Goal: Information Seeking & Learning: Learn about a topic

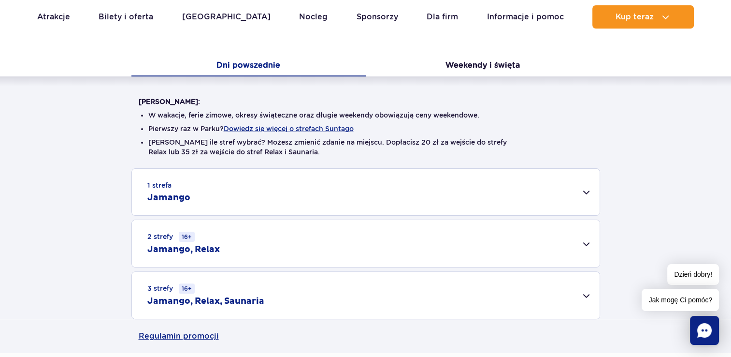
scroll to position [193, 0]
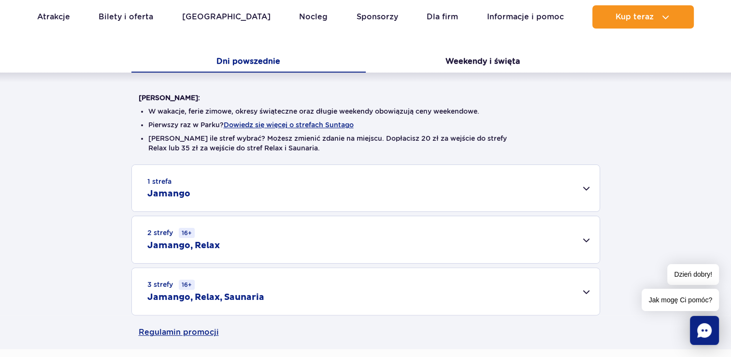
click at [304, 294] on div "3 strefy 16+ Jamango, Relax, Saunaria" at bounding box center [366, 291] width 468 height 47
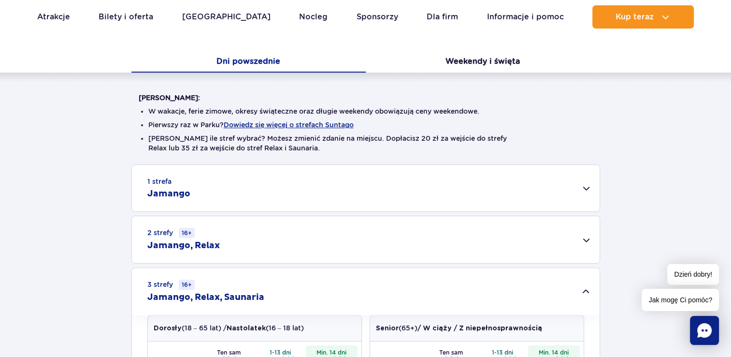
click at [377, 245] on div "2 strefy 16+ Jamango, Relax" at bounding box center [366, 239] width 468 height 47
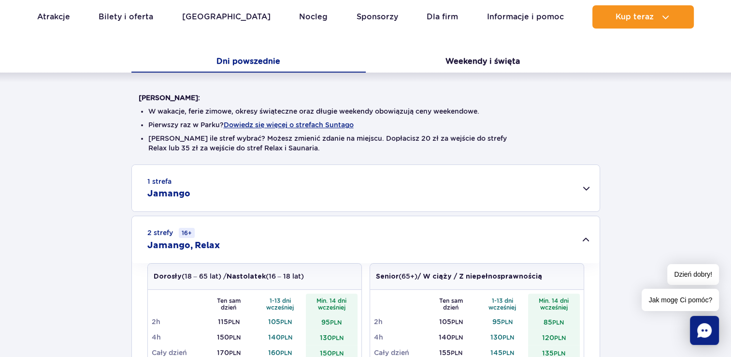
click at [373, 185] on div "1 strefa Jamango" at bounding box center [366, 188] width 468 height 46
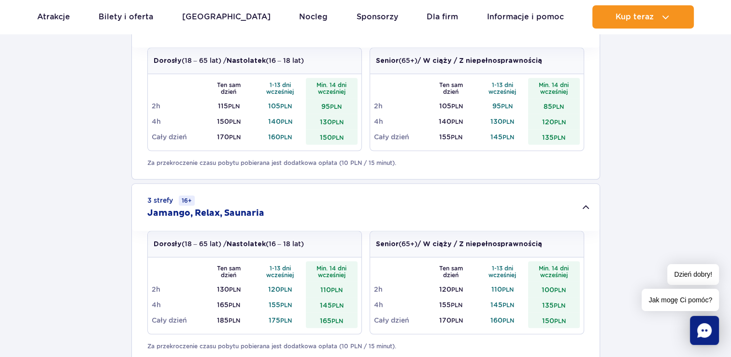
scroll to position [677, 0]
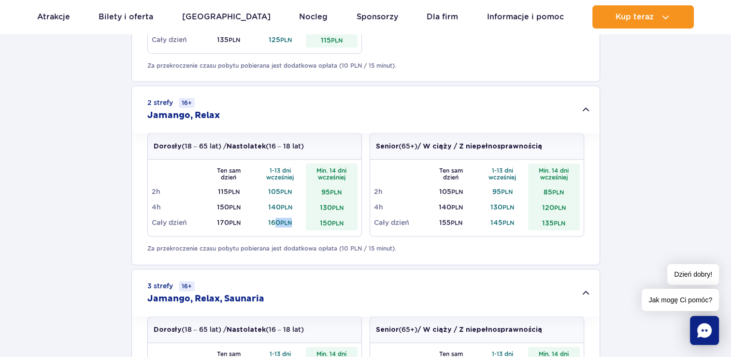
drag, startPoint x: 286, startPoint y: 225, endPoint x: 301, endPoint y: 227, distance: 15.2
click at [301, 227] on td "160 PLN" at bounding box center [281, 222] width 52 height 15
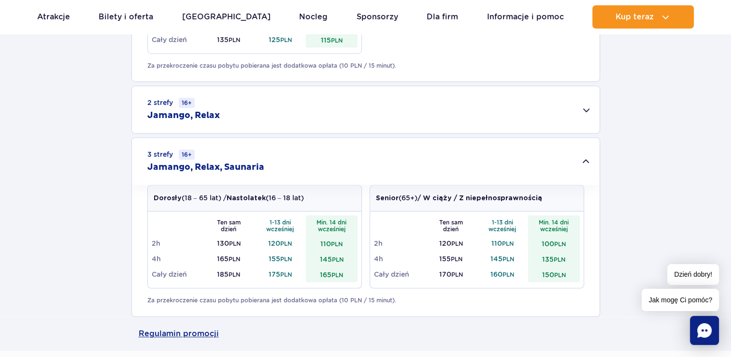
drag, startPoint x: 300, startPoint y: 228, endPoint x: 315, endPoint y: 125, distance: 104.0
click at [315, 125] on div "2 strefy 16+ Jamango, Relax" at bounding box center [366, 109] width 468 height 47
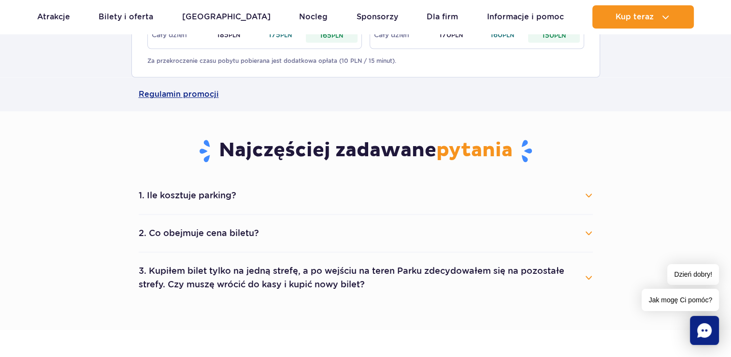
scroll to position [1063, 0]
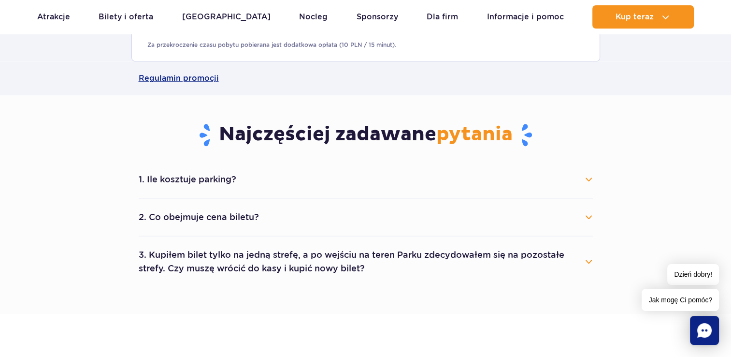
click at [350, 218] on button "2. Co obejmuje cena biletu?" at bounding box center [366, 216] width 454 height 21
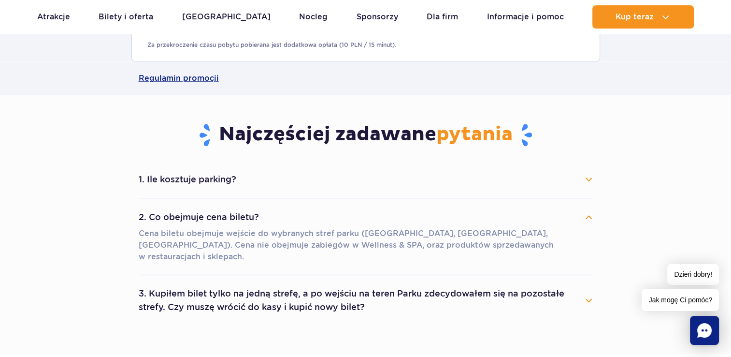
click at [350, 218] on button "2. Co obejmuje cena biletu?" at bounding box center [366, 216] width 454 height 21
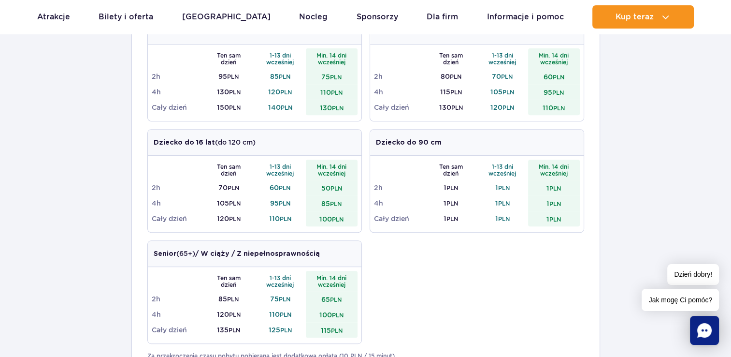
scroll to position [145, 0]
